Goal: Task Accomplishment & Management: Manage account settings

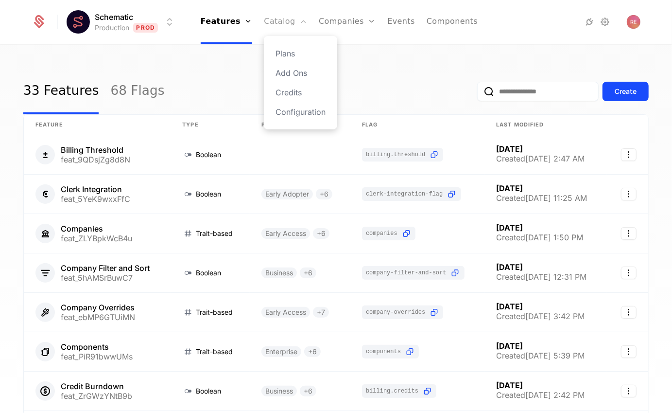
click at [306, 20] on icon "Main" at bounding box center [303, 21] width 8 height 8
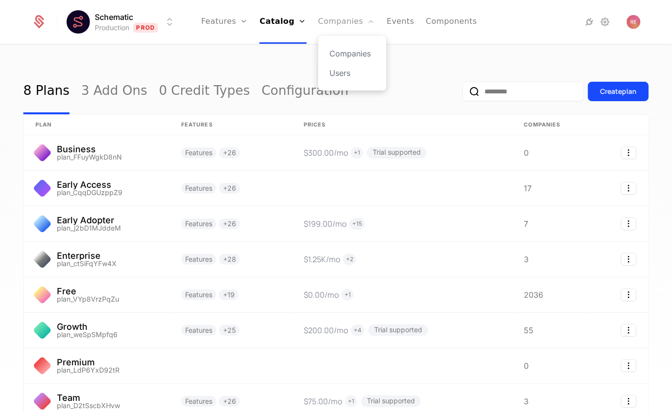
click at [333, 17] on link "Companies" at bounding box center [346, 22] width 57 height 44
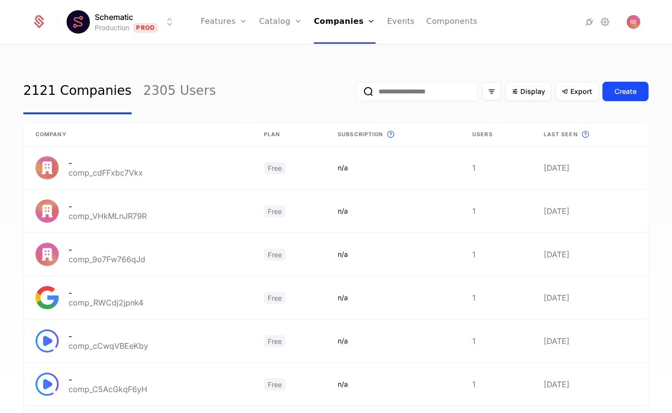
click at [262, 19] on ul "Features Features Flags Catalog Plans Add Ons Credits Configuration Companies C…" at bounding box center [339, 22] width 277 height 44
click at [270, 18] on link "Catalog" at bounding box center [280, 22] width 43 height 44
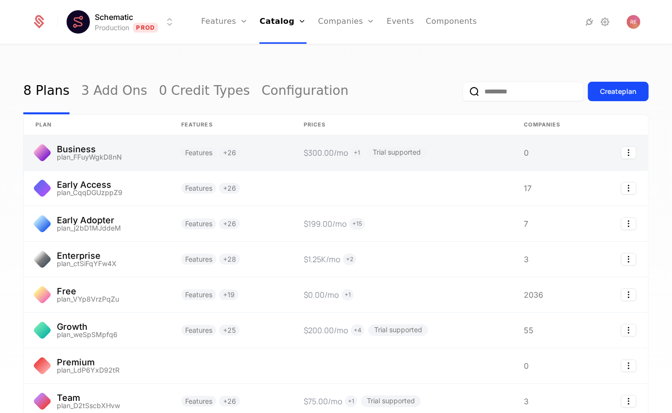
click at [176, 150] on link at bounding box center [231, 152] width 122 height 35
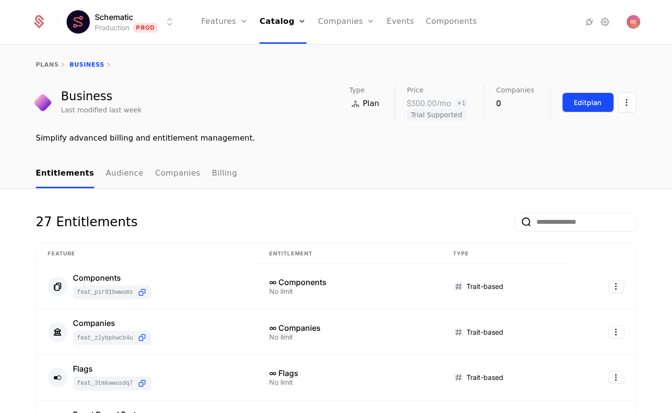
click at [585, 105] on div "Edit plan" at bounding box center [589, 103] width 28 height 10
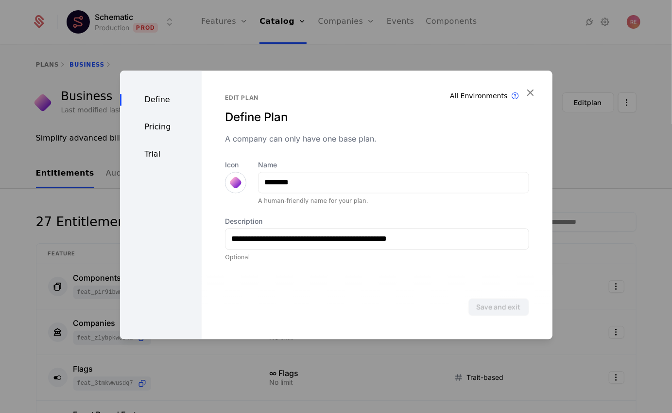
click at [170, 155] on div "Trial" at bounding box center [161, 154] width 82 height 12
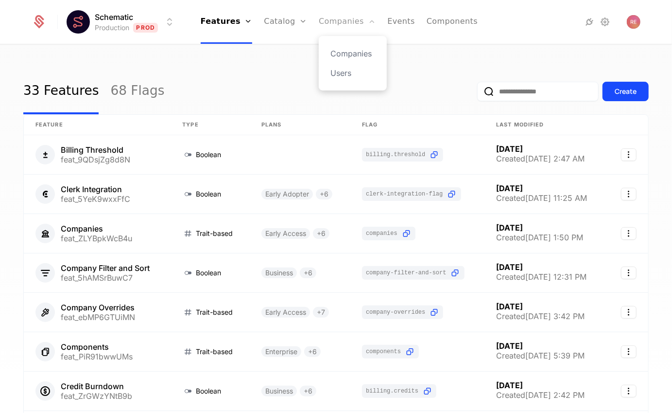
click at [333, 20] on link "Companies" at bounding box center [347, 22] width 57 height 44
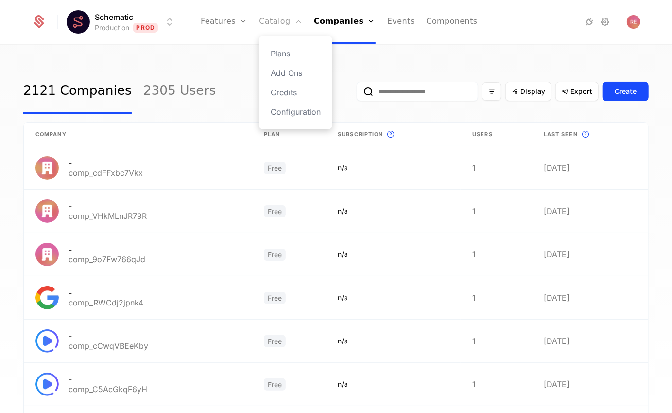
click at [292, 26] on link "Catalog" at bounding box center [280, 22] width 43 height 44
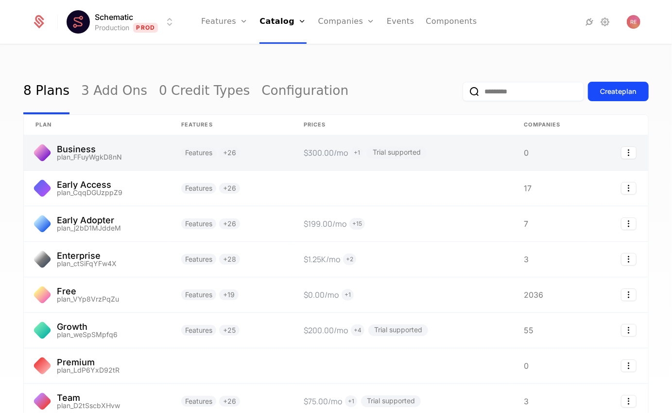
click at [228, 147] on link at bounding box center [231, 152] width 122 height 35
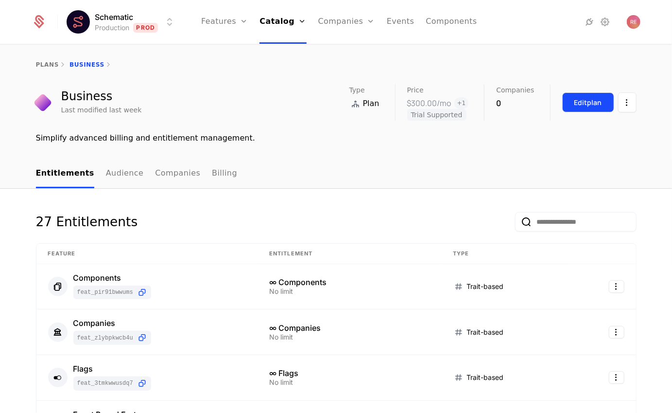
click at [569, 102] on button "Edit plan" at bounding box center [588, 102] width 52 height 20
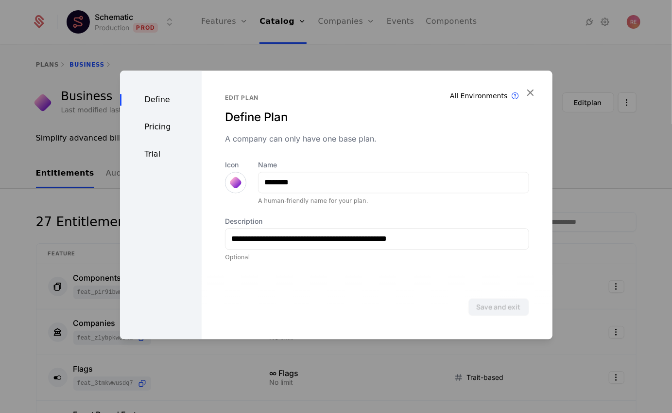
click at [152, 152] on div "Trial" at bounding box center [161, 154] width 82 height 12
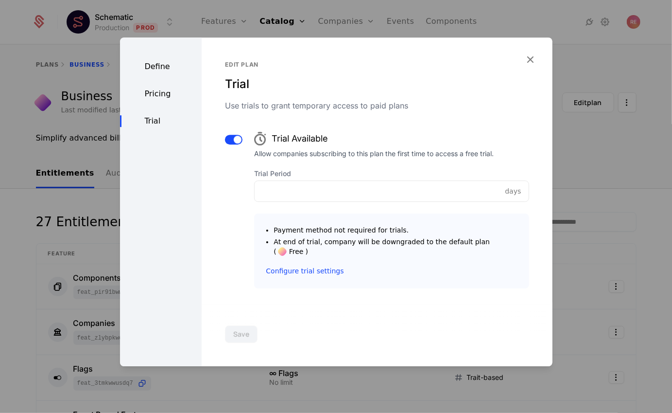
click at [505, 196] on span "days" at bounding box center [513, 191] width 16 height 10
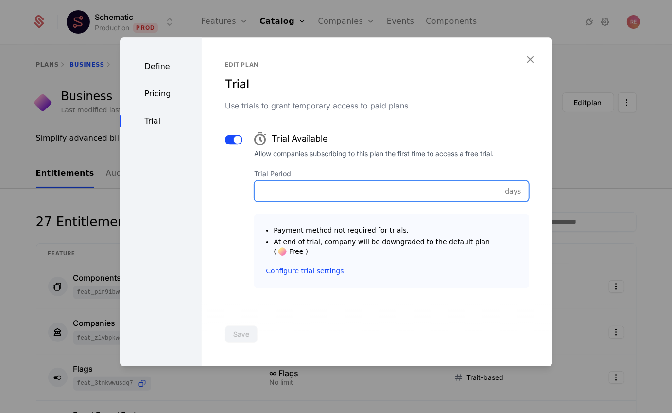
click at [472, 197] on input "**" at bounding box center [392, 191] width 274 height 20
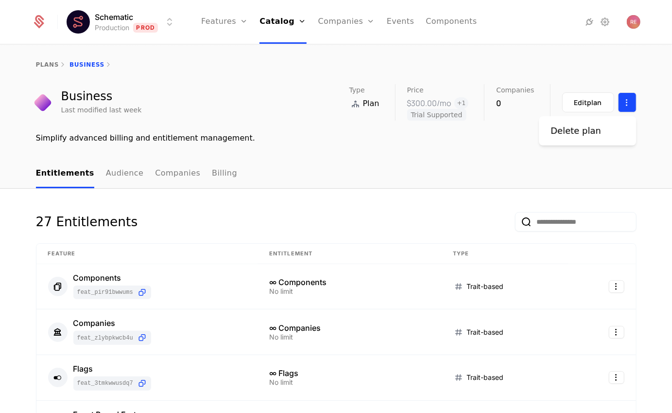
click at [627, 107] on html "Schematic Production Prod Features Features Flags Catalog Plans Add Ons Credits…" at bounding box center [336, 206] width 672 height 413
click at [457, 144] on html "Schematic Production Prod Features Features Flags Catalog Plans Add Ons Credits…" at bounding box center [336, 206] width 672 height 413
click at [589, 109] on button "Edit plan" at bounding box center [588, 102] width 52 height 20
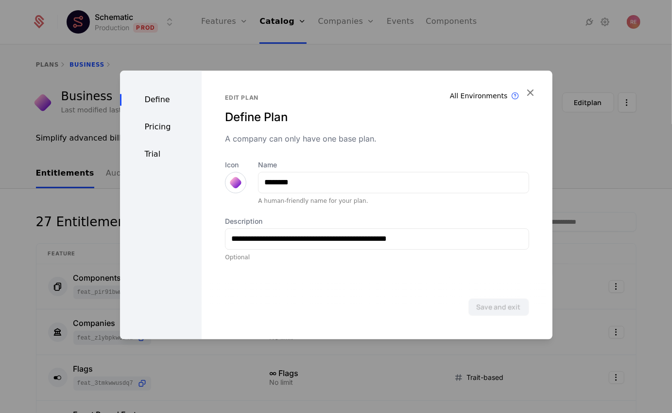
click at [152, 146] on div "Define Pricing Trial" at bounding box center [161, 204] width 82 height 268
click at [152, 153] on div "Trial" at bounding box center [161, 154] width 82 height 12
